Goal: Transaction & Acquisition: Download file/media

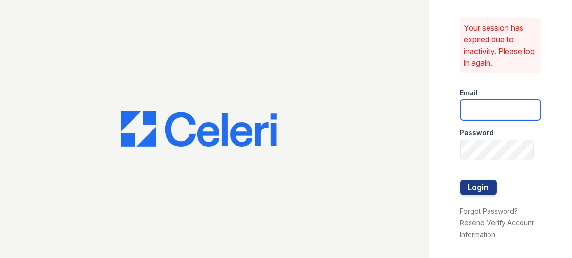
click at [477, 111] on input "email" at bounding box center [501, 110] width 81 height 20
type input "[EMAIL_ADDRESS][DOMAIN_NAME]"
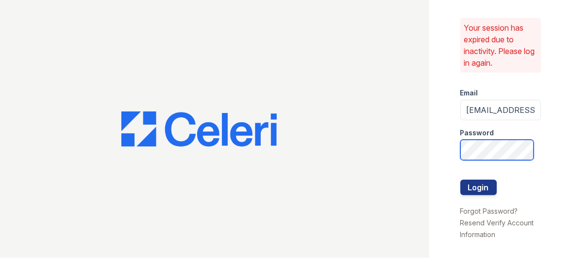
scroll to position [0, 16]
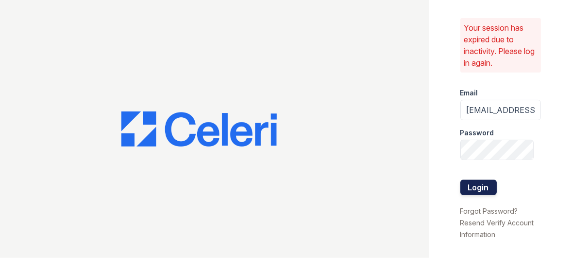
click at [469, 190] on button "Login" at bounding box center [479, 187] width 36 height 16
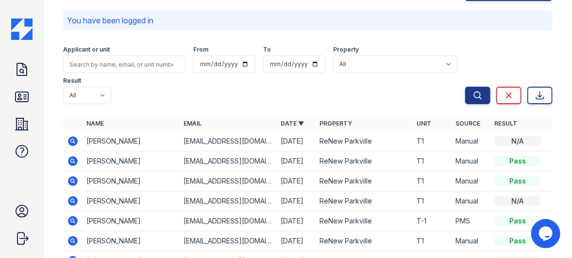
scroll to position [49, 0]
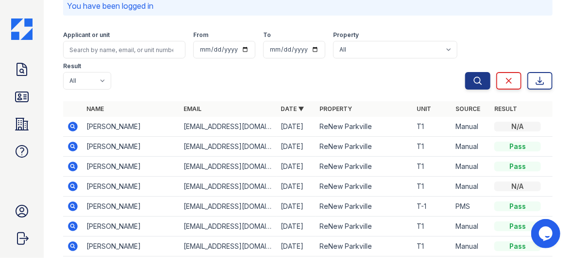
click at [71, 146] on icon at bounding box center [73, 146] width 12 height 12
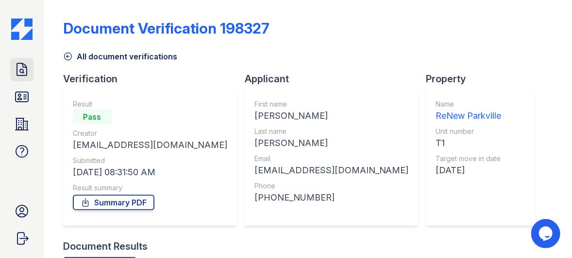
click at [20, 69] on icon at bounding box center [22, 70] width 16 height 16
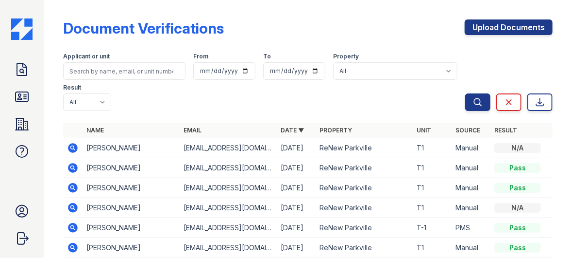
click at [71, 168] on icon at bounding box center [73, 168] width 12 height 12
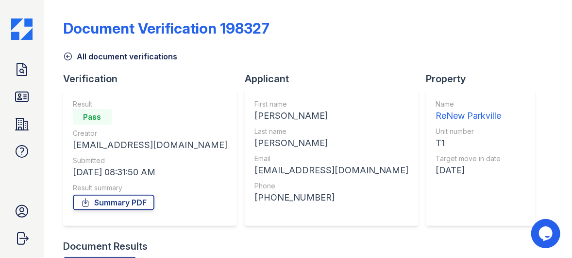
scroll to position [104, 0]
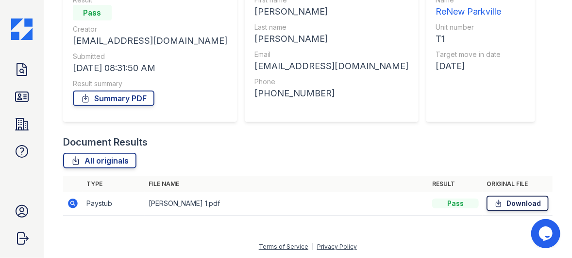
click at [508, 200] on link "Download" at bounding box center [518, 203] width 62 height 16
click at [139, 100] on link "Summary PDF" at bounding box center [114, 98] width 82 height 16
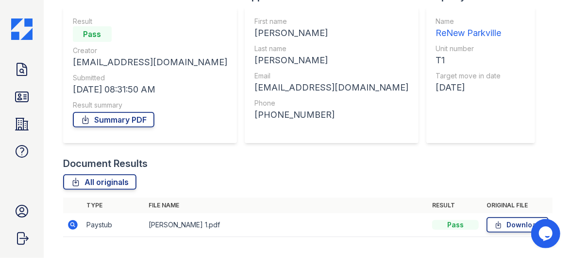
scroll to position [97, 0]
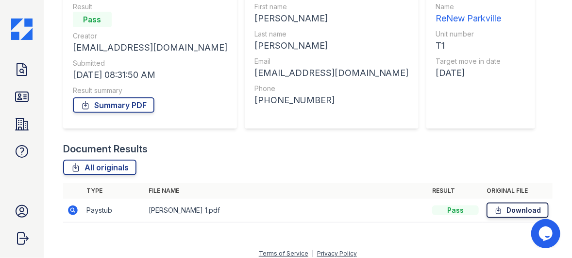
click at [519, 208] on link "Download" at bounding box center [518, 210] width 62 height 16
drag, startPoint x: 226, startPoint y: 162, endPoint x: 157, endPoint y: 118, distance: 82.4
click at [226, 160] on div "All originals" at bounding box center [308, 167] width 490 height 16
click at [125, 102] on link "Summary PDF" at bounding box center [114, 105] width 82 height 16
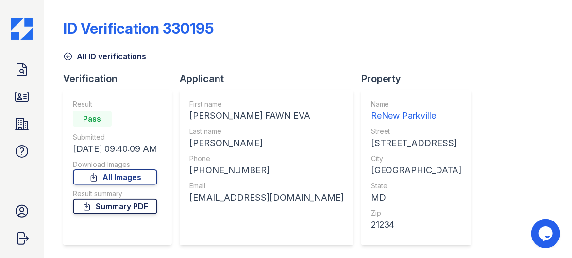
click at [129, 208] on link "Summary PDF" at bounding box center [115, 206] width 85 height 16
